Goal: Transaction & Acquisition: Purchase product/service

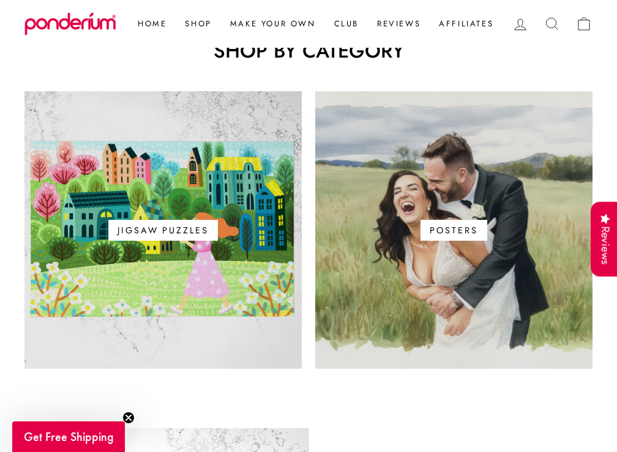
scroll to position [664, 0]
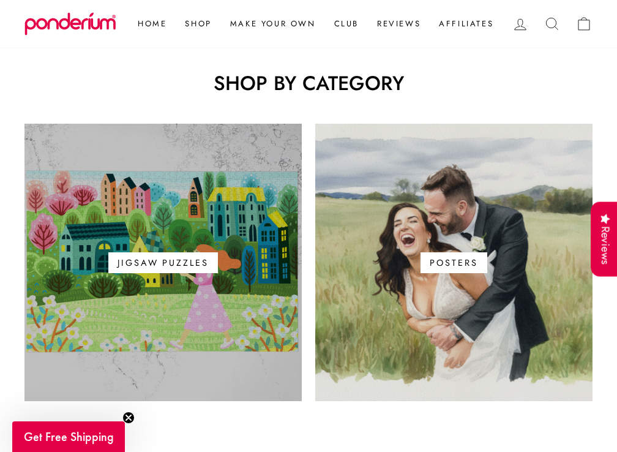
click at [157, 252] on span "Jigsaw Puzzles" at bounding box center [162, 262] width 109 height 21
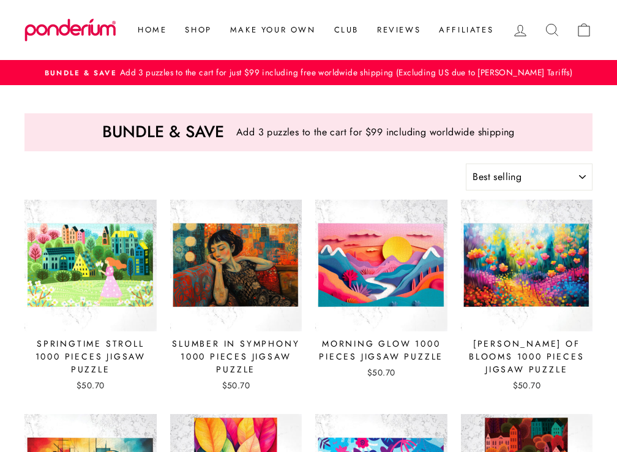
select select "best-selling"
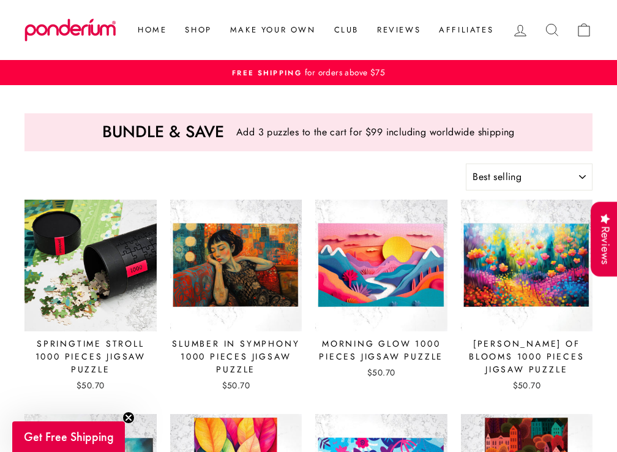
click at [97, 246] on img at bounding box center [91, 266] width 134 height 134
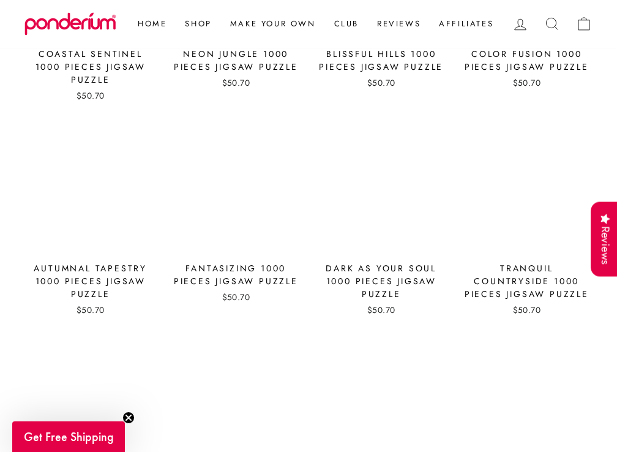
scroll to position [2239, 0]
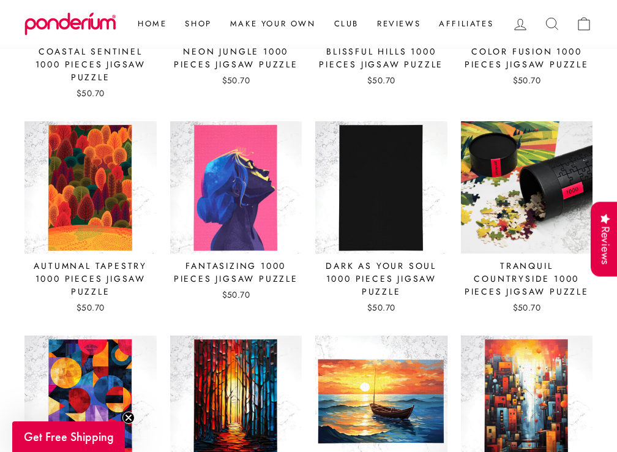
click at [512, 215] on img at bounding box center [528, 188] width 134 height 134
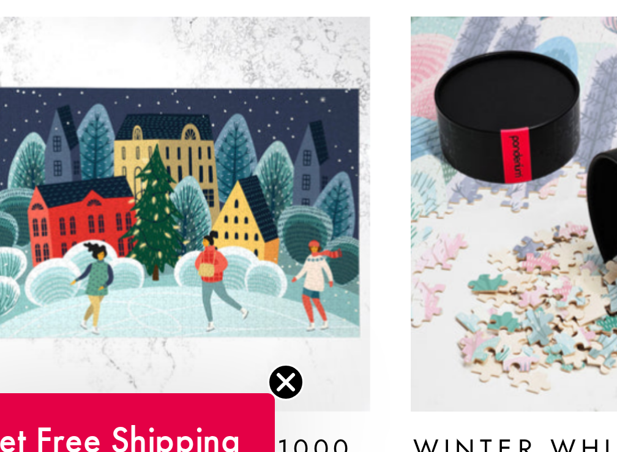
scroll to position [3979, 0]
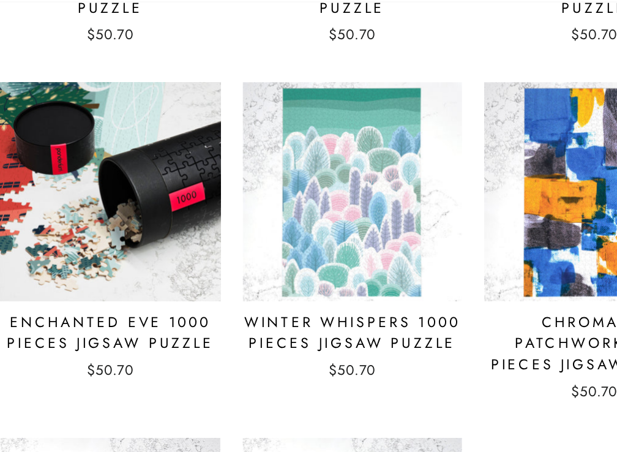
click at [97, 146] on img at bounding box center [91, 163] width 134 height 134
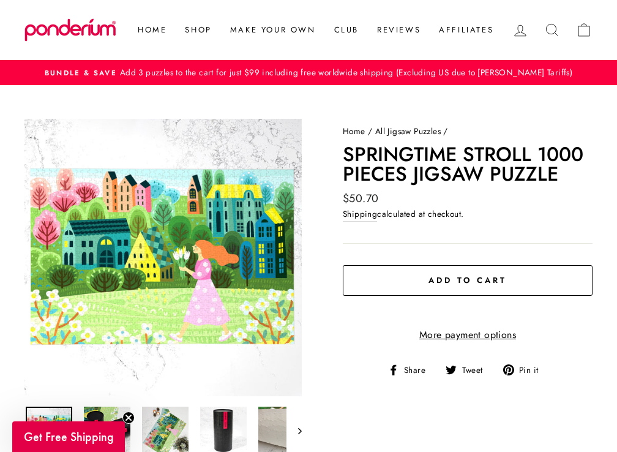
click at [447, 280] on span "Add to cart" at bounding box center [468, 280] width 78 height 12
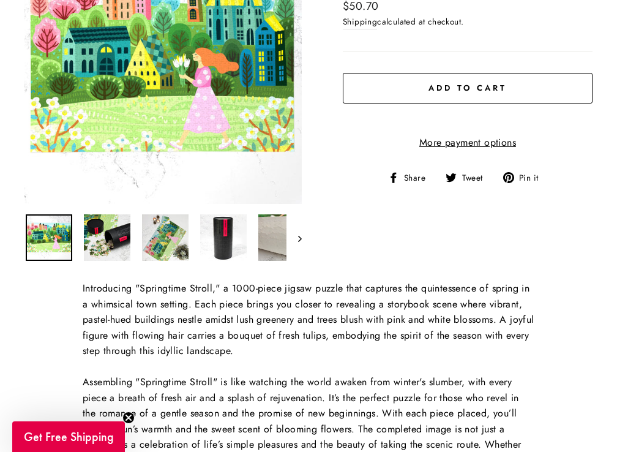
scroll to position [28, 0]
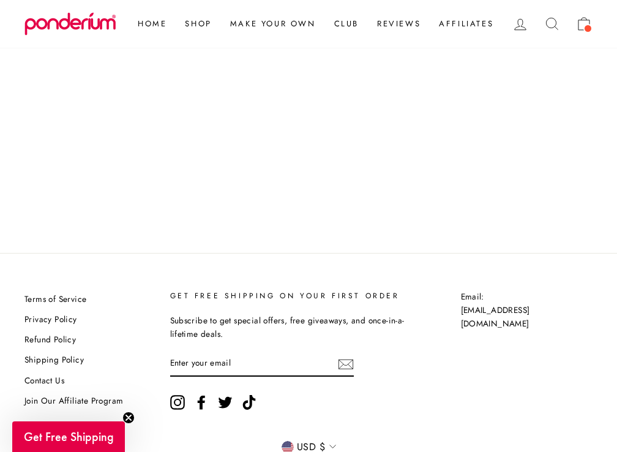
scroll to position [62, 0]
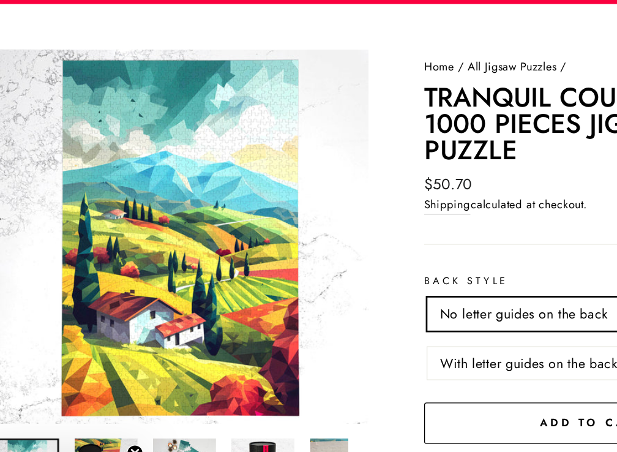
scroll to position [14, 0]
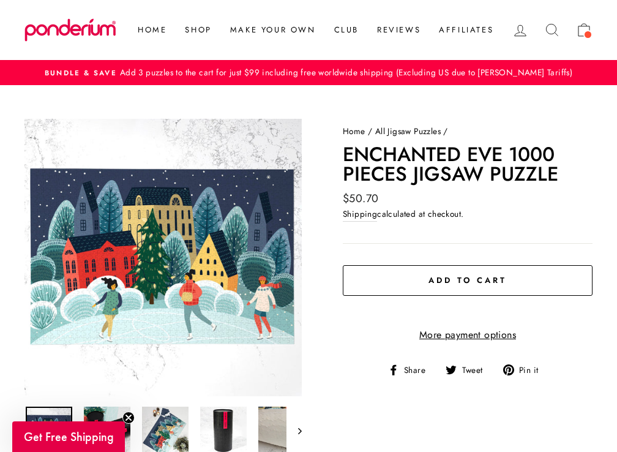
click at [423, 280] on button "Add to cart" at bounding box center [468, 280] width 250 height 31
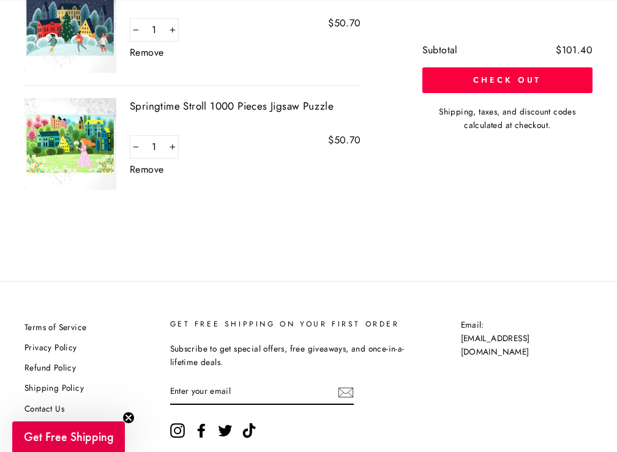
scroll to position [243, 0]
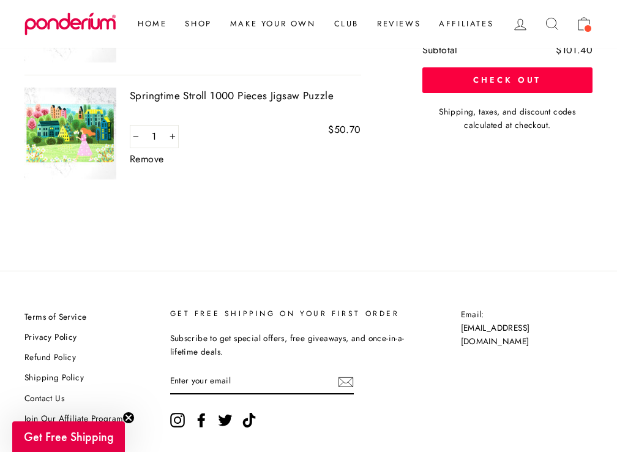
click at [109, 427] on span "Get Free Shipping" at bounding box center [68, 436] width 113 height 31
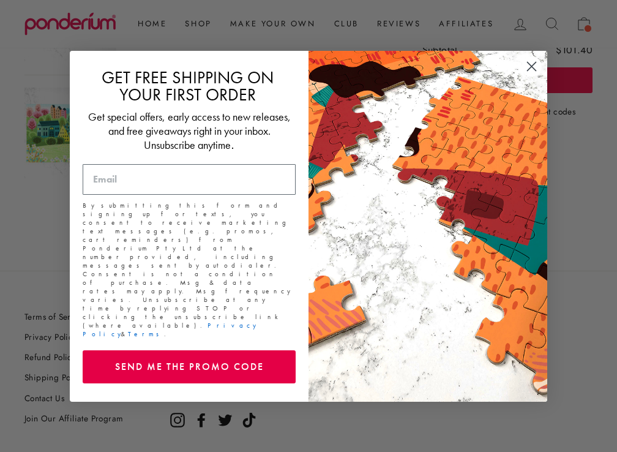
click at [535, 75] on circle "Close dialog" at bounding box center [532, 66] width 20 height 20
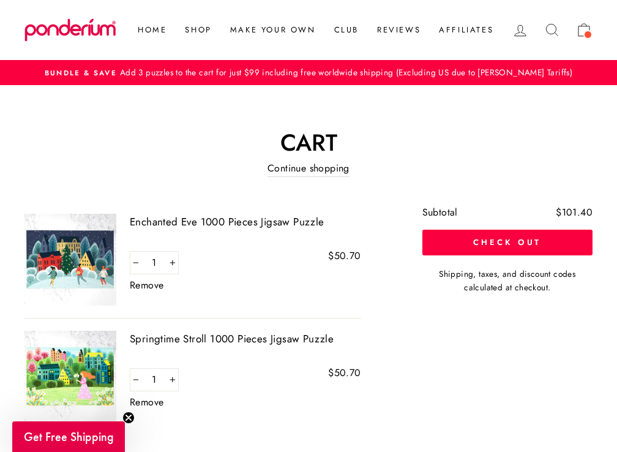
scroll to position [0, 0]
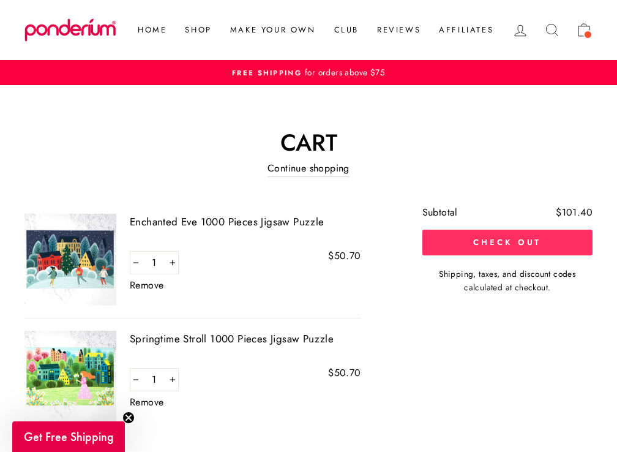
click at [511, 241] on button "Check out" at bounding box center [508, 243] width 170 height 26
